Goal: Find specific page/section: Find specific page/section

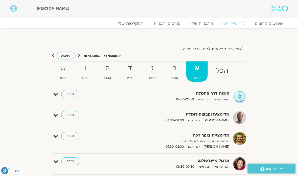
click at [176, 76] on span "13.10" at bounding box center [174, 77] width 21 height 5
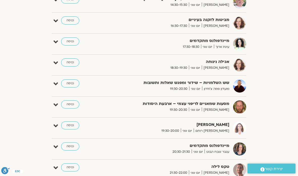
scroll to position [235, 0]
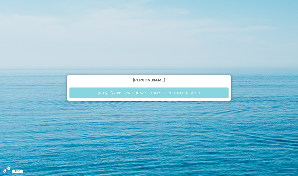
click at [184, 95] on span "המערכת מזהה אותך. למעבר לאיזור האישי יש ללחוץ כאן" at bounding box center [149, 92] width 102 height 5
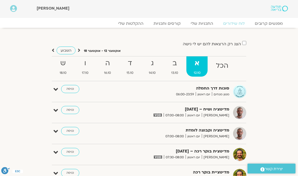
click at [177, 70] on span "13.10" at bounding box center [174, 72] width 21 height 5
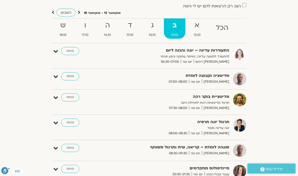
scroll to position [38, 0]
click at [151, 31] on link "ג 14.10" at bounding box center [152, 28] width 21 height 20
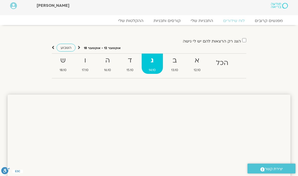
scroll to position [0, 0]
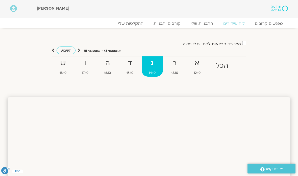
click at [132, 66] on strong "ד" at bounding box center [129, 63] width 21 height 11
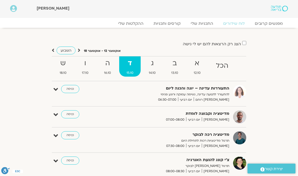
click at [152, 63] on strong "ג" at bounding box center [152, 63] width 21 height 11
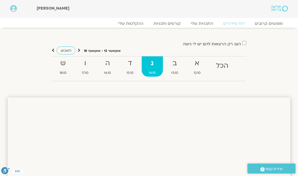
click at [171, 69] on link "ב 13.10" at bounding box center [174, 66] width 21 height 20
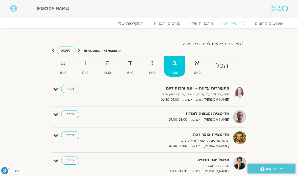
click at [129, 67] on strong "ד" at bounding box center [129, 63] width 21 height 11
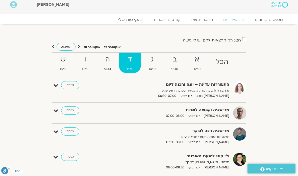
scroll to position [3, 0]
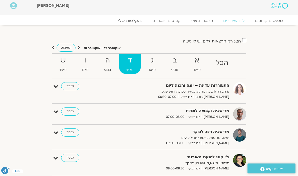
click at [173, 63] on strong "ב" at bounding box center [174, 60] width 21 height 11
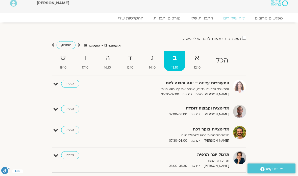
scroll to position [0, 0]
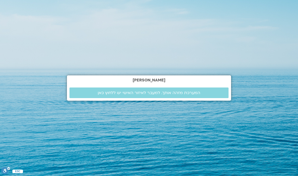
click at [204, 98] on link "המערכת מזהה אותך. למעבר לאיזור האישי יש ללחוץ כאן" at bounding box center [148, 92] width 159 height 11
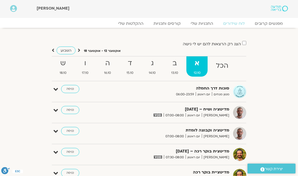
click at [178, 68] on strong "ב" at bounding box center [174, 63] width 21 height 11
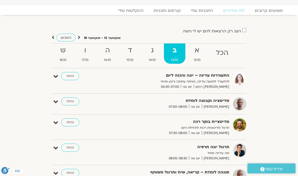
scroll to position [12, 0]
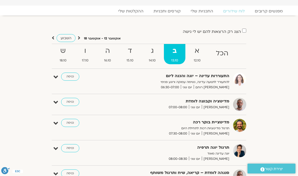
click at [200, 55] on strong "א" at bounding box center [196, 50] width 21 height 11
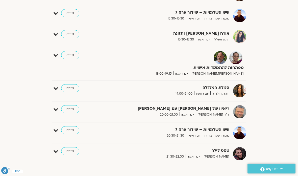
scroll to position [283, 0]
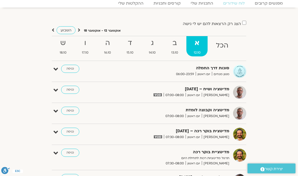
click at [179, 47] on strong "ב" at bounding box center [174, 43] width 21 height 11
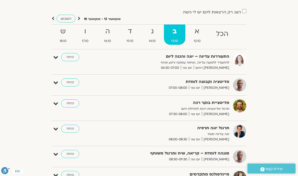
scroll to position [0, 0]
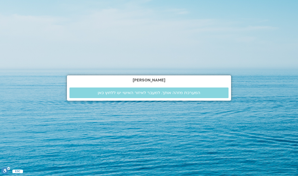
click at [199, 98] on link "המערכת מזהה אותך. למעבר לאיזור האישי יש ללחוץ כאן" at bounding box center [148, 92] width 159 height 11
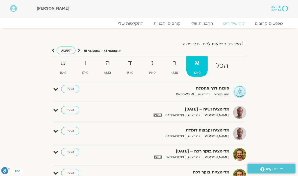
click at [177, 71] on span "13.10" at bounding box center [174, 72] width 21 height 5
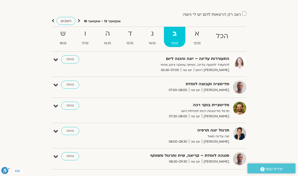
scroll to position [21, 0]
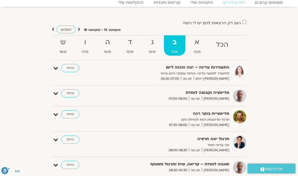
click at [152, 48] on link "ג 14.10" at bounding box center [152, 45] width 21 height 20
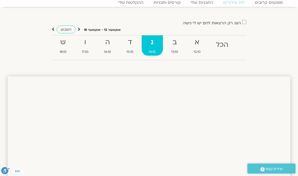
click at [130, 48] on link "ד 15.10" at bounding box center [129, 45] width 21 height 20
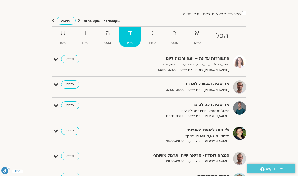
scroll to position [29, 0]
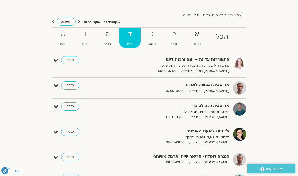
click at [105, 41] on span "16.10" at bounding box center [107, 43] width 21 height 5
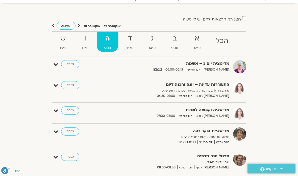
scroll to position [24, 0]
click at [84, 40] on strong "ו" at bounding box center [85, 38] width 21 height 11
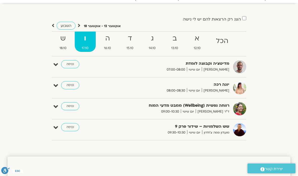
scroll to position [25, 0]
click at [65, 44] on link "ש 18.10" at bounding box center [62, 42] width 21 height 20
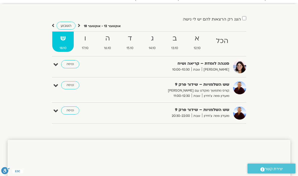
click at [111, 45] on span "16.10" at bounding box center [107, 47] width 21 height 5
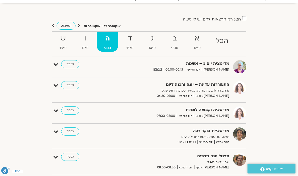
click at [130, 42] on strong "ד" at bounding box center [129, 38] width 21 height 11
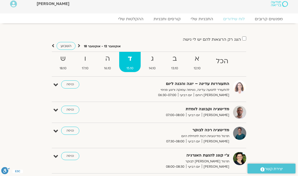
scroll to position [0, 0]
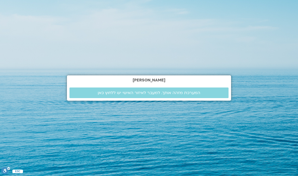
click at [135, 95] on span "המערכת מזהה אותך. למעבר לאיזור האישי יש ללחוץ כאן" at bounding box center [149, 92] width 102 height 5
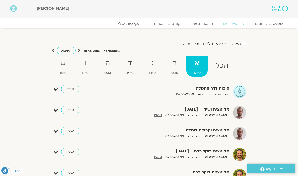
click at [174, 66] on strong "ב" at bounding box center [174, 63] width 21 height 11
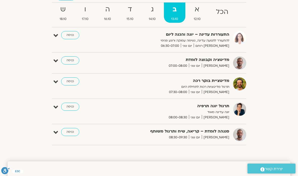
scroll to position [51, 0]
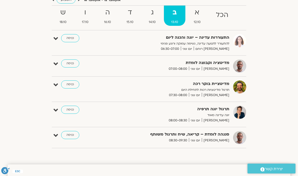
click at [156, 14] on strong "ג" at bounding box center [152, 12] width 21 height 11
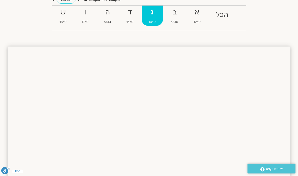
click at [130, 12] on strong "ד" at bounding box center [129, 12] width 21 height 11
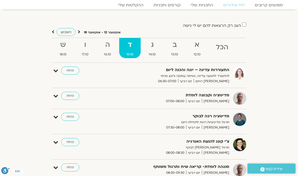
scroll to position [0, 0]
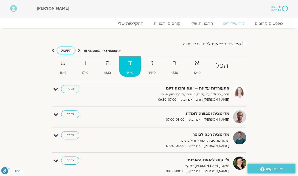
click at [108, 70] on span "16.10" at bounding box center [107, 72] width 21 height 5
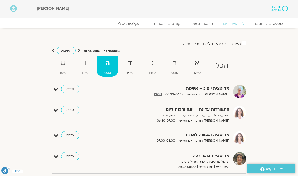
click at [84, 66] on strong "ו" at bounding box center [85, 63] width 21 height 11
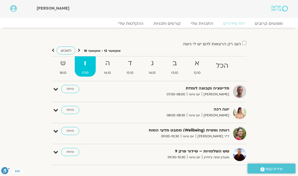
click at [266, 113] on div "הצג רק הרצאות להם יש [PERSON_NAME] גישה [DATE] - [DATE] השבוע להציג אירועים שפת…" at bounding box center [149, 104] width 283 height 128
click at [112, 65] on strong "ה" at bounding box center [107, 63] width 21 height 11
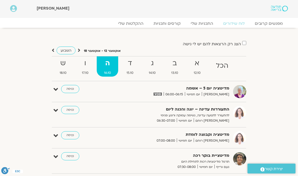
click at [197, 62] on strong "א" at bounding box center [196, 63] width 21 height 11
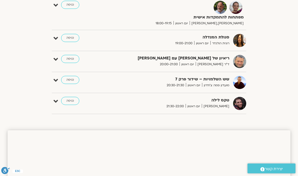
scroll to position [340, 0]
